Goal: Find specific page/section: Find specific page/section

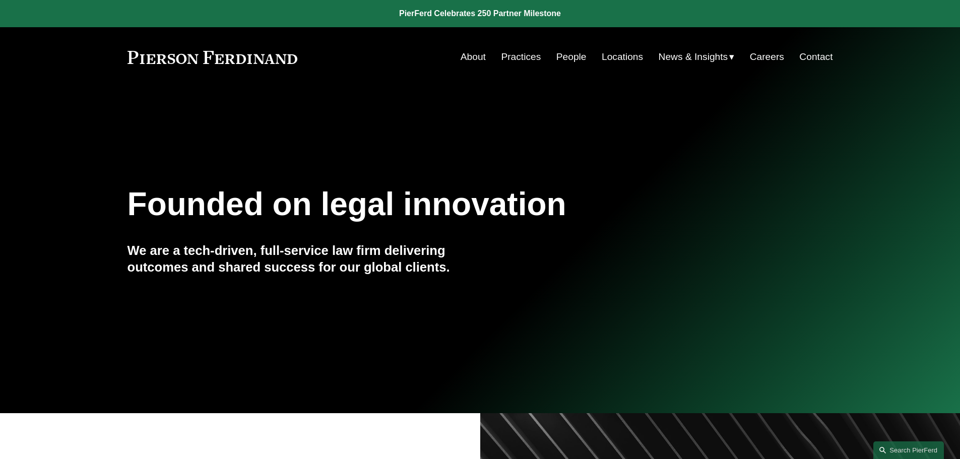
click at [464, 55] on link "About" at bounding box center [473, 56] width 25 height 19
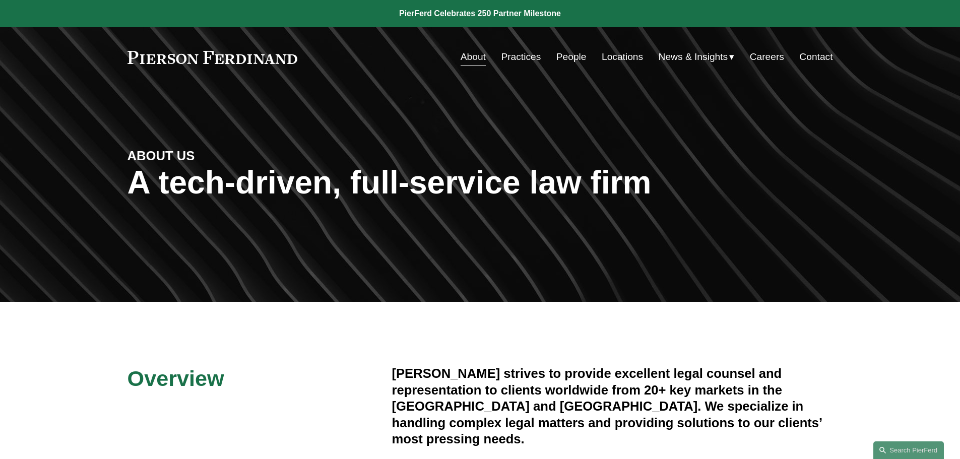
click at [561, 58] on link "People" at bounding box center [572, 56] width 30 height 19
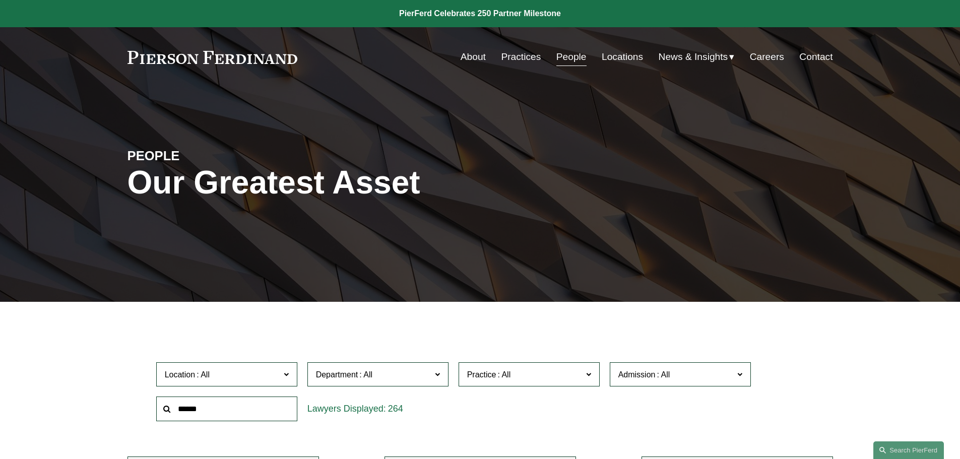
click at [199, 411] on input "text" at bounding box center [226, 409] width 141 height 25
type input "*******"
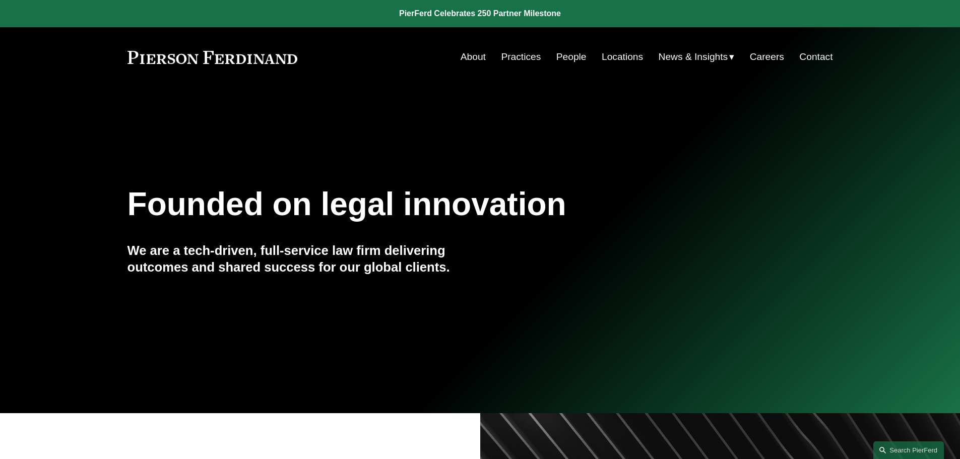
click at [557, 57] on link "People" at bounding box center [572, 56] width 30 height 19
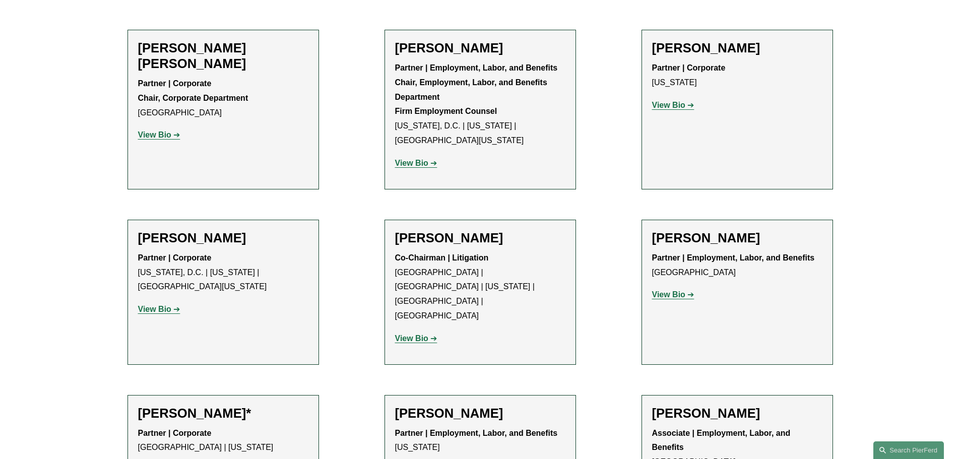
scroll to position [4083, 0]
